Goal: Use online tool/utility: Utilize a website feature to perform a specific function

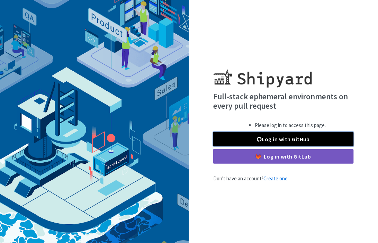
click at [285, 142] on link "Log in with GitHub" at bounding box center [283, 139] width 141 height 15
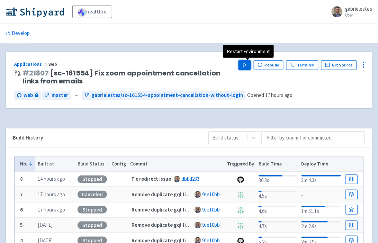
click at [247, 64] on polygon "button" at bounding box center [245, 65] width 3 height 4
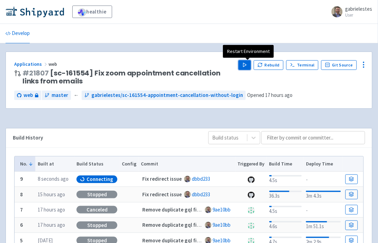
click at [245, 65] on button "Play" at bounding box center [245, 65] width 12 height 10
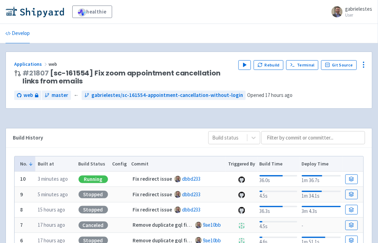
click at [214, 36] on ul "Develop" at bounding box center [189, 33] width 376 height 19
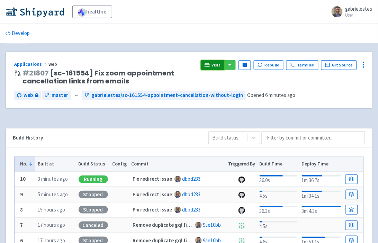
click at [221, 67] on span "Visit" at bounding box center [216, 65] width 9 height 6
click at [309, 65] on link "Terminal" at bounding box center [303, 65] width 32 height 10
